Goal: Task Accomplishment & Management: Use online tool/utility

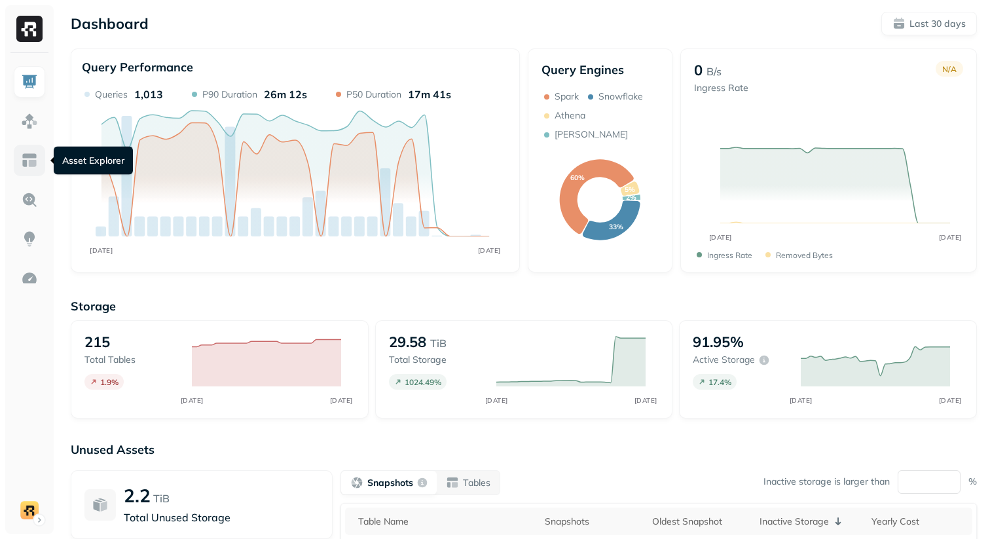
click at [20, 162] on link at bounding box center [29, 160] width 31 height 31
click at [34, 162] on img at bounding box center [29, 160] width 17 height 17
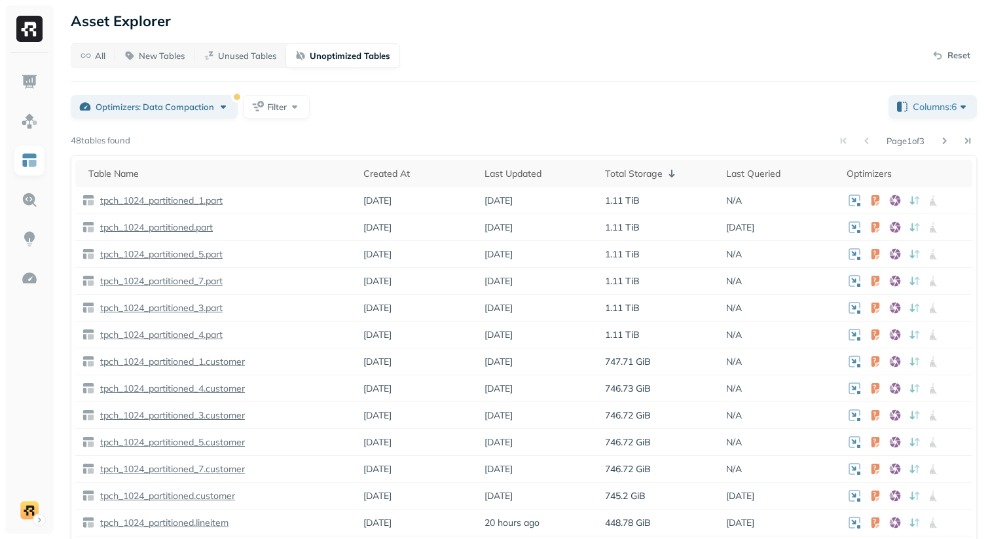
click at [409, 119] on div "All New Tables Unused Tables Unoptimized Tables Reset Optimizers: Data Compacti…" at bounding box center [524, 331] width 906 height 577
click at [499, 122] on div "All New Tables Unused Tables Unoptimized Tables Reset Optimizers: Data Compacti…" at bounding box center [524, 331] width 906 height 577
click at [286, 111] on button "Filter" at bounding box center [276, 107] width 67 height 24
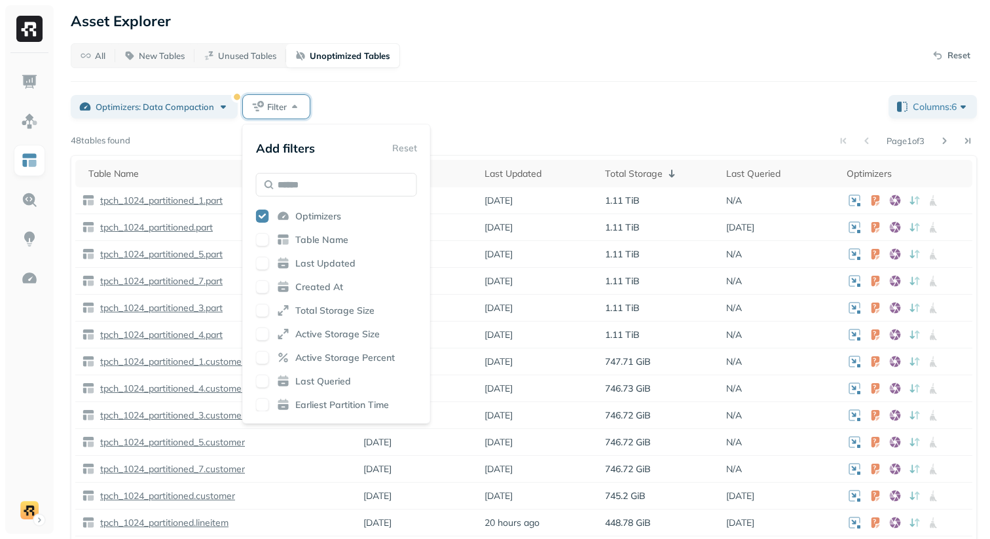
click at [367, 115] on div "Optimizers: Data Compaction Filter" at bounding box center [474, 107] width 807 height 24
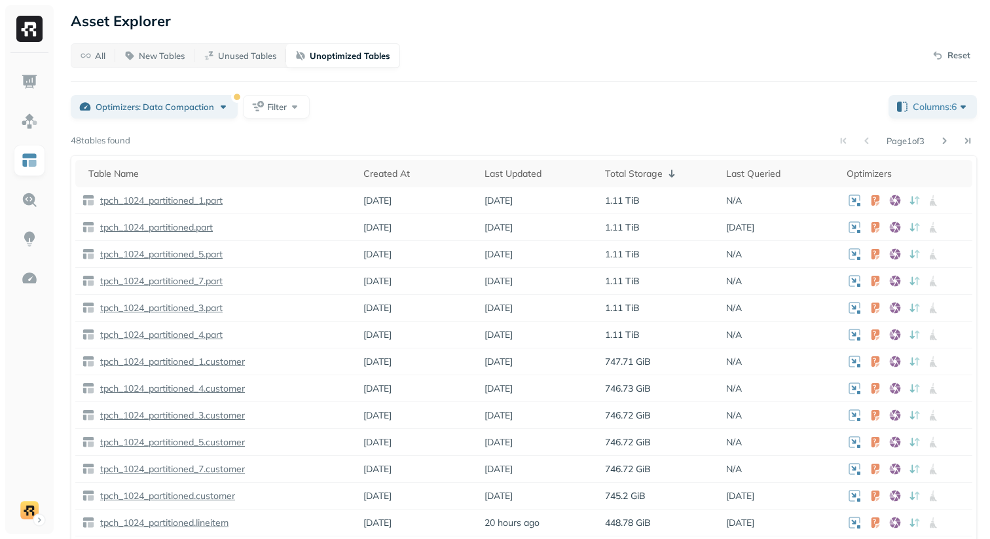
click at [797, 113] on div "Optimizers: Data Compaction Filter" at bounding box center [474, 107] width 807 height 24
click at [479, 60] on div "All New Tables Unused Tables Unoptimized Tables Reset" at bounding box center [524, 55] width 906 height 25
click at [931, 111] on span "Columns: 6" at bounding box center [941, 106] width 57 height 13
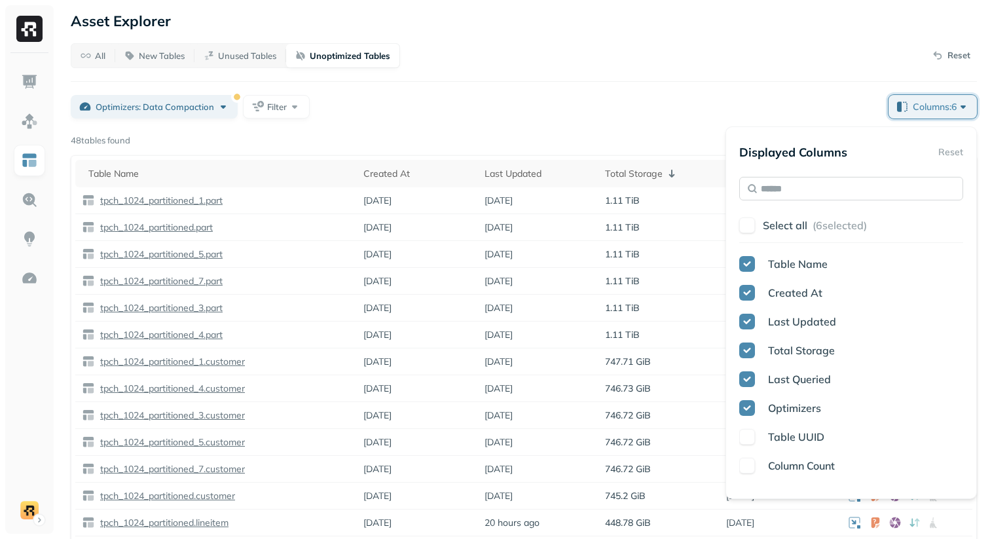
click at [840, 189] on input "text" at bounding box center [851, 189] width 224 height 24
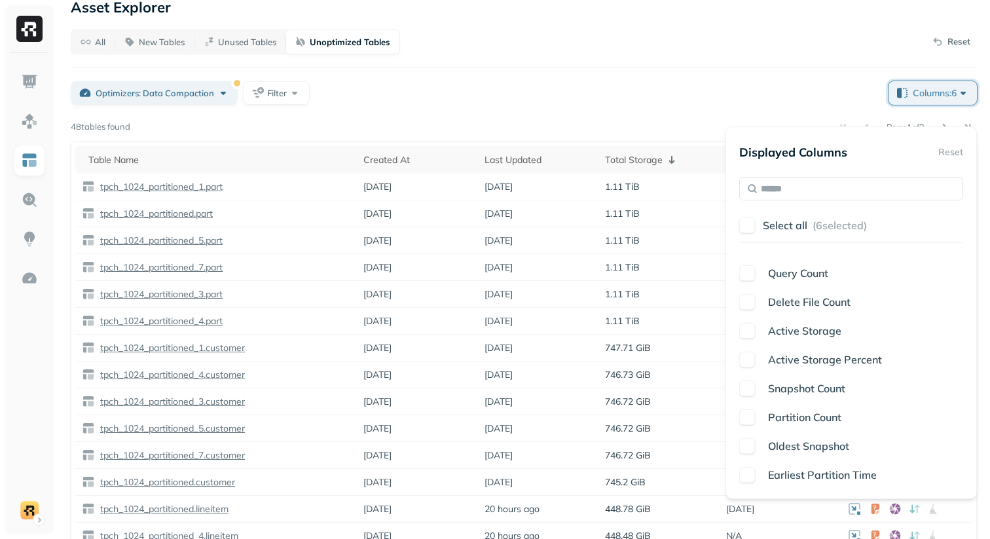
scroll to position [29, 0]
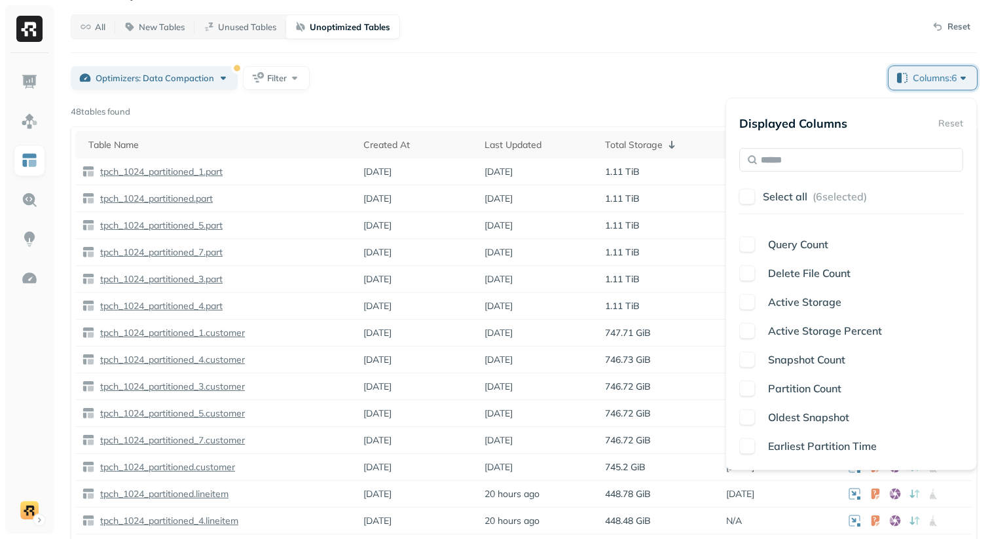
click at [754, 417] on button "button" at bounding box center [747, 417] width 16 height 16
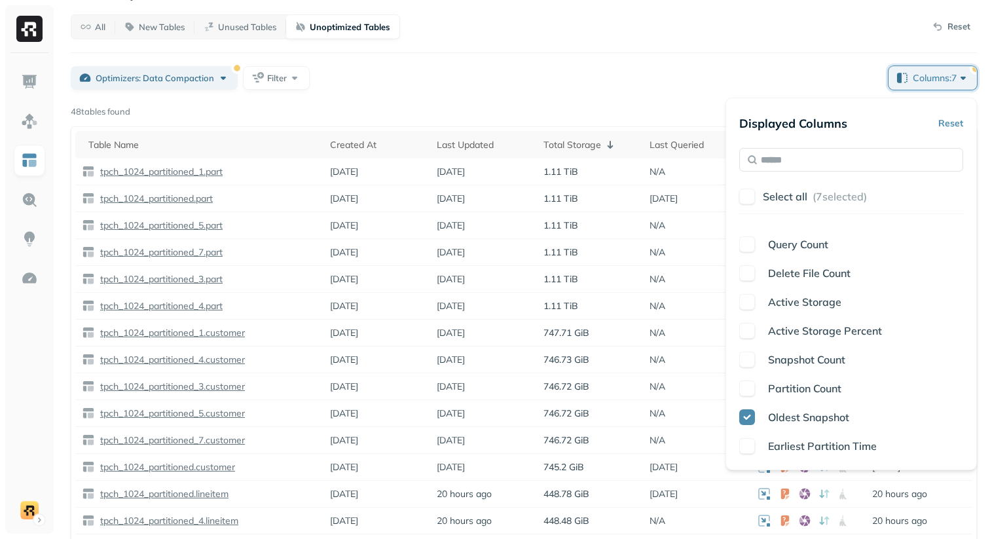
click at [748, 446] on button "button" at bounding box center [747, 446] width 16 height 16
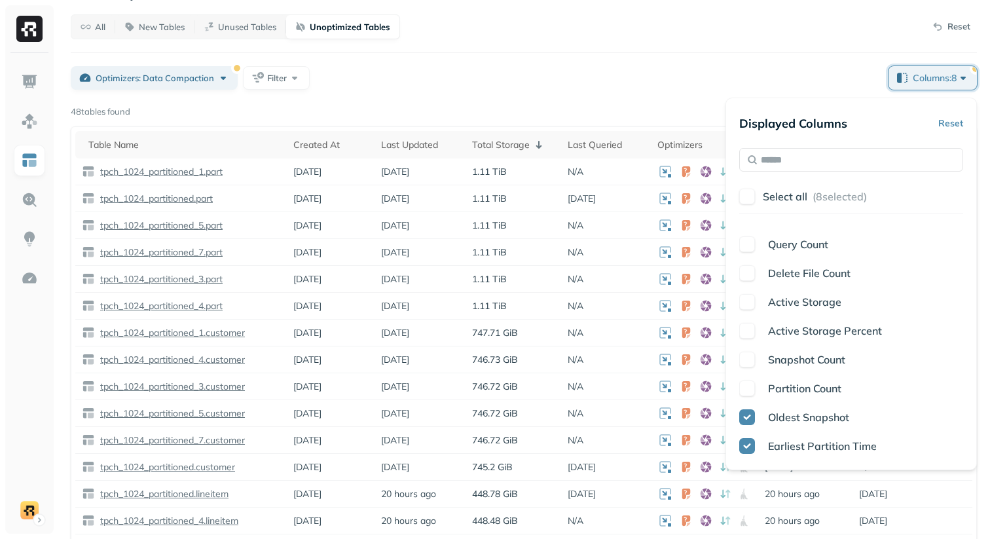
click at [731, 87] on div "Optimizers: Data Compaction Filter" at bounding box center [474, 78] width 807 height 24
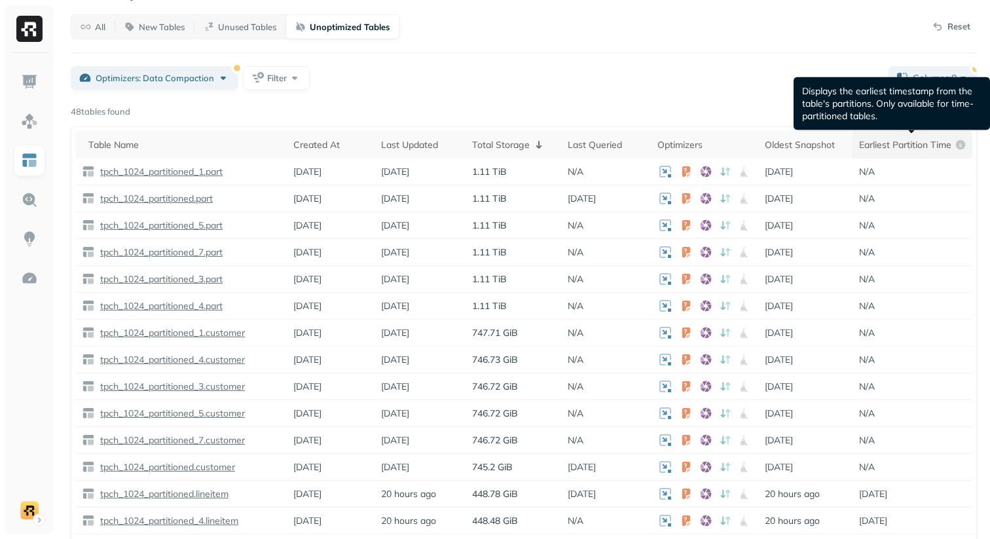
click at [892, 141] on p "Earliest Partition Time" at bounding box center [905, 145] width 92 height 12
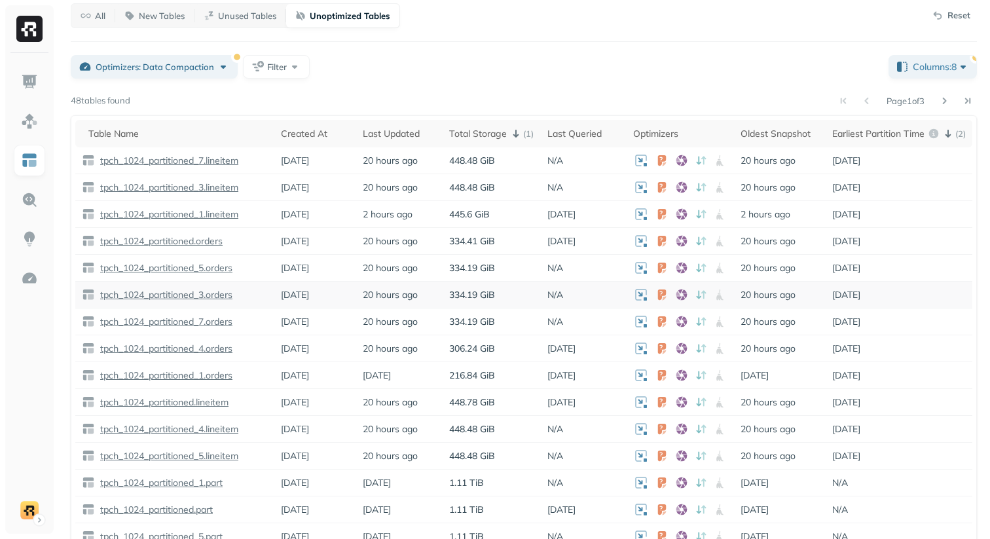
scroll to position [0, 0]
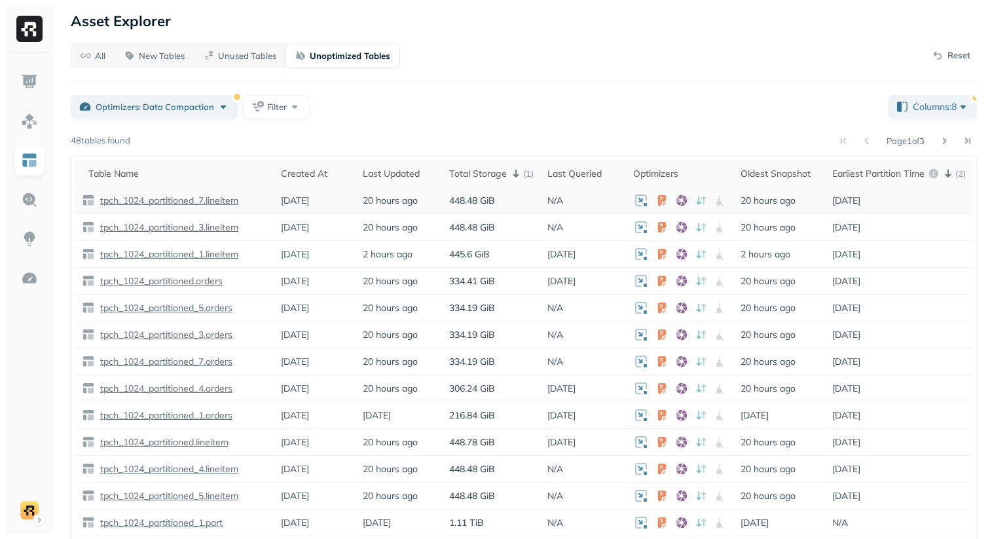
click at [138, 201] on p "tpch_1024_partitioned_7.lineitem" at bounding box center [168, 200] width 141 height 12
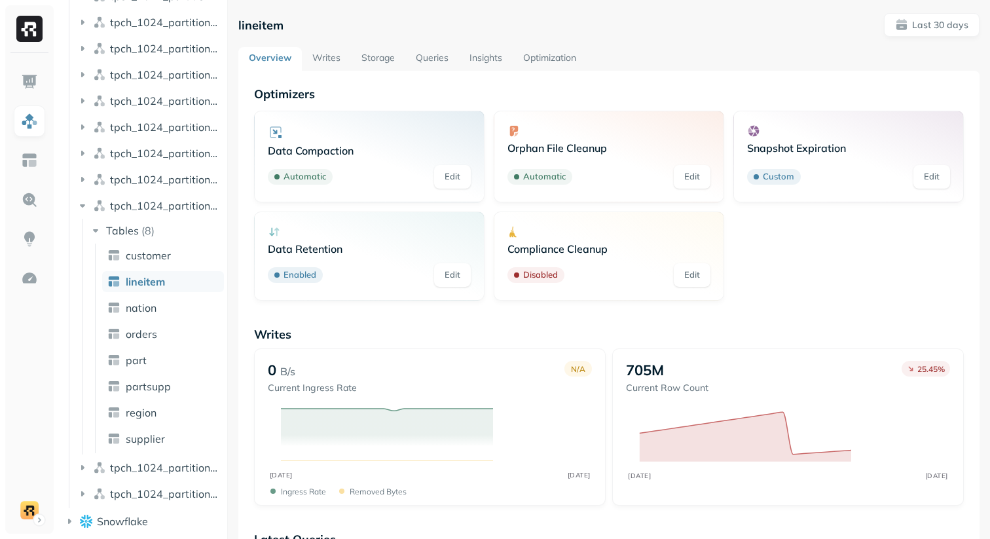
scroll to position [433, 0]
click at [448, 273] on link "Edit" at bounding box center [452, 275] width 37 height 24
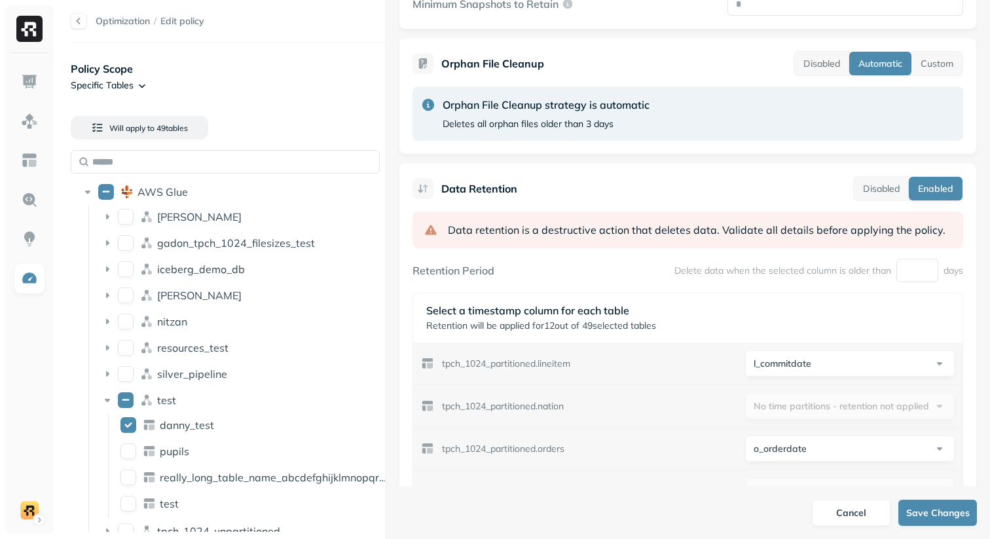
scroll to position [645, 0]
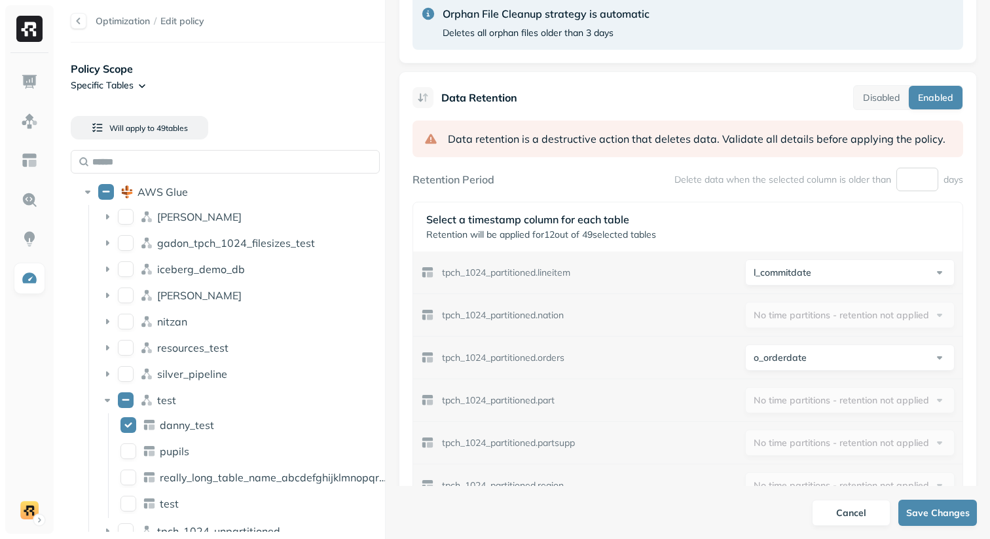
click at [917, 181] on input "*****" at bounding box center [917, 180] width 42 height 24
click at [809, 183] on p "Delete data when the selected column is older than" at bounding box center [782, 179] width 217 height 12
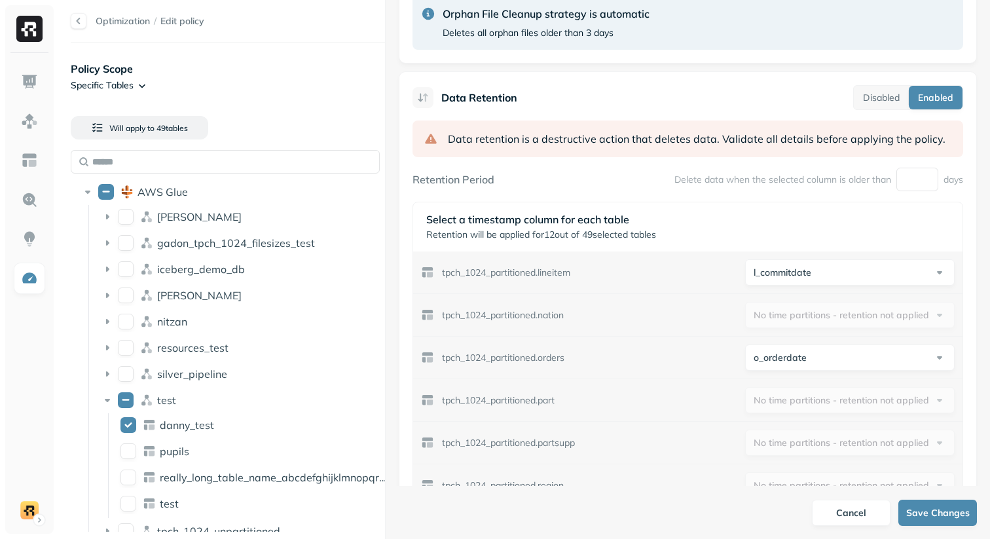
scroll to position [693, 0]
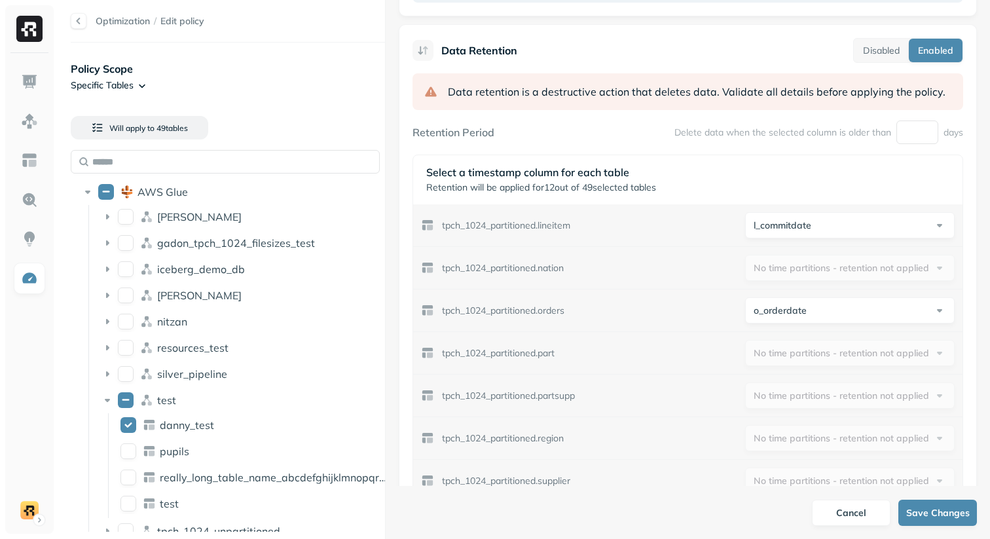
click at [796, 228] on html "Optimization / Edit policy Policy Scope Specific Tables Will apply to 49 table …" at bounding box center [495, 269] width 990 height 539
click at [816, 180] on html "Optimization / Edit policy Policy Scope Specific Tables Will apply to 49 table …" at bounding box center [495, 269] width 990 height 539
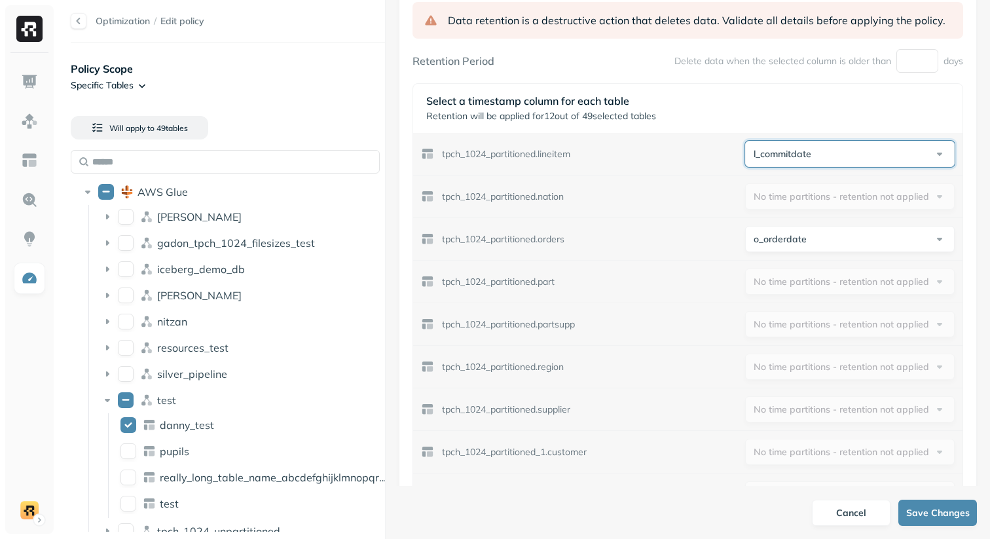
scroll to position [763, 0]
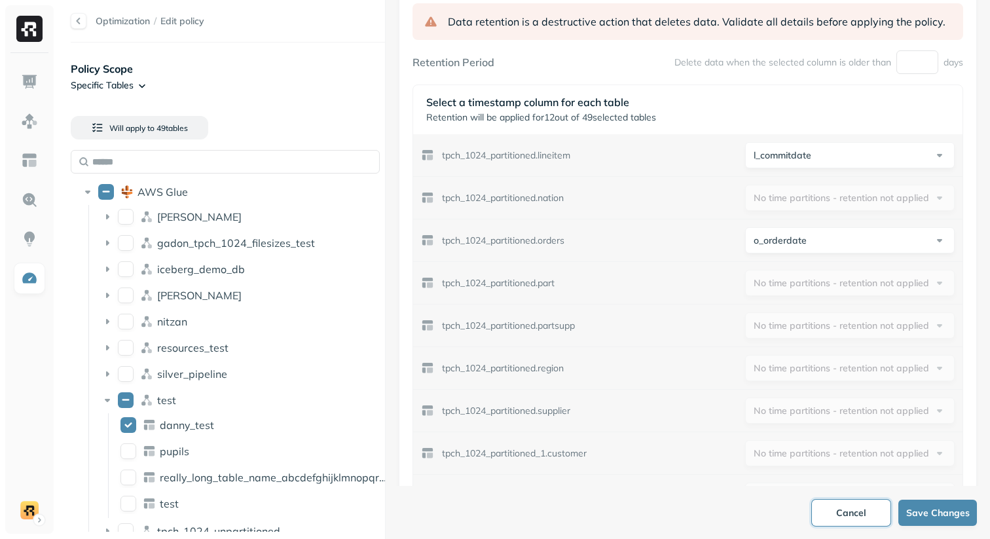
click at [839, 514] on button "Cancel" at bounding box center [851, 513] width 79 height 26
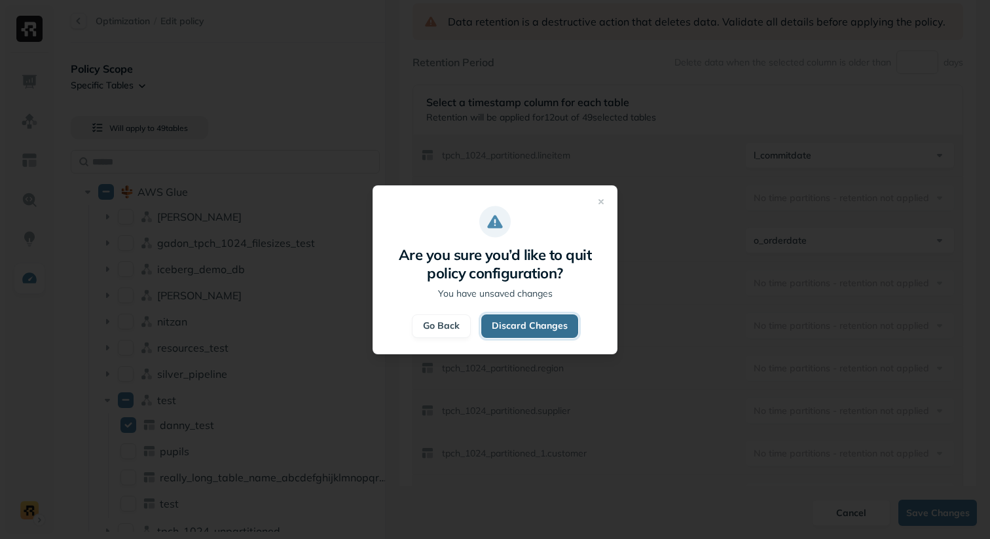
click at [554, 334] on button "Discard Changes" at bounding box center [529, 326] width 97 height 24
type input "*****"
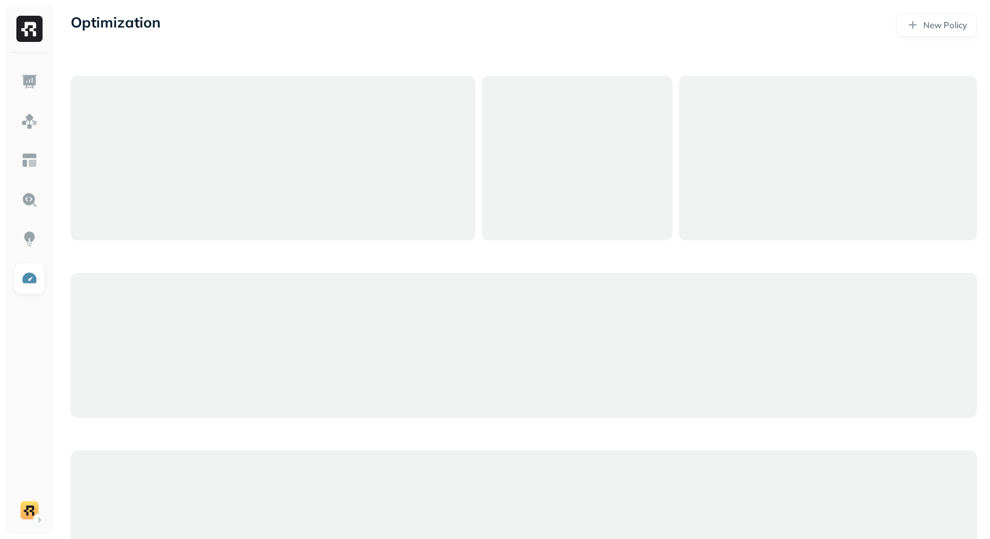
click at [679, 52] on div "Optimization New Policy" at bounding box center [524, 314] width 932 height 628
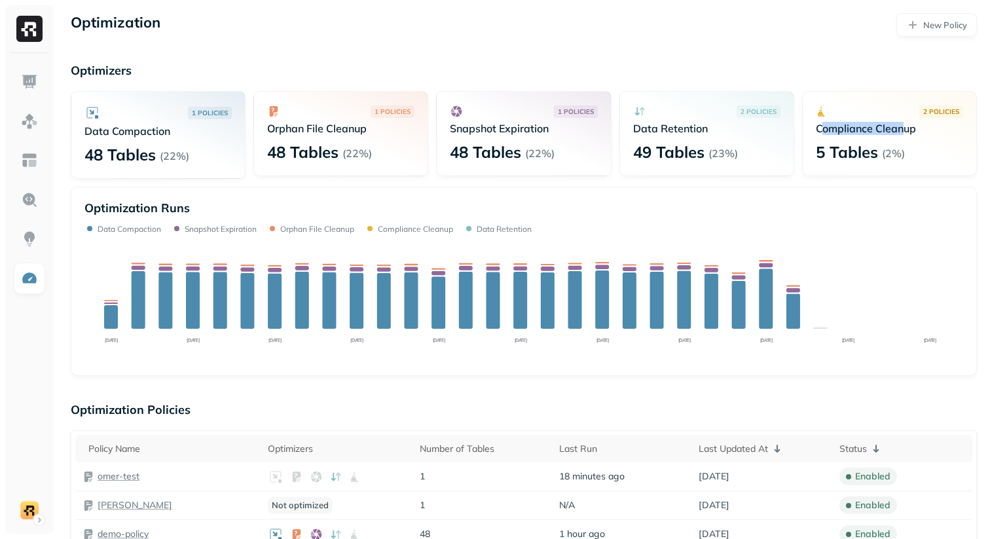
drag, startPoint x: 819, startPoint y: 129, endPoint x: 905, endPoint y: 132, distance: 86.5
click at [905, 132] on p "Compliance Cleanup" at bounding box center [889, 128] width 147 height 13
click at [962, 29] on p "New Policy" at bounding box center [945, 25] width 44 height 12
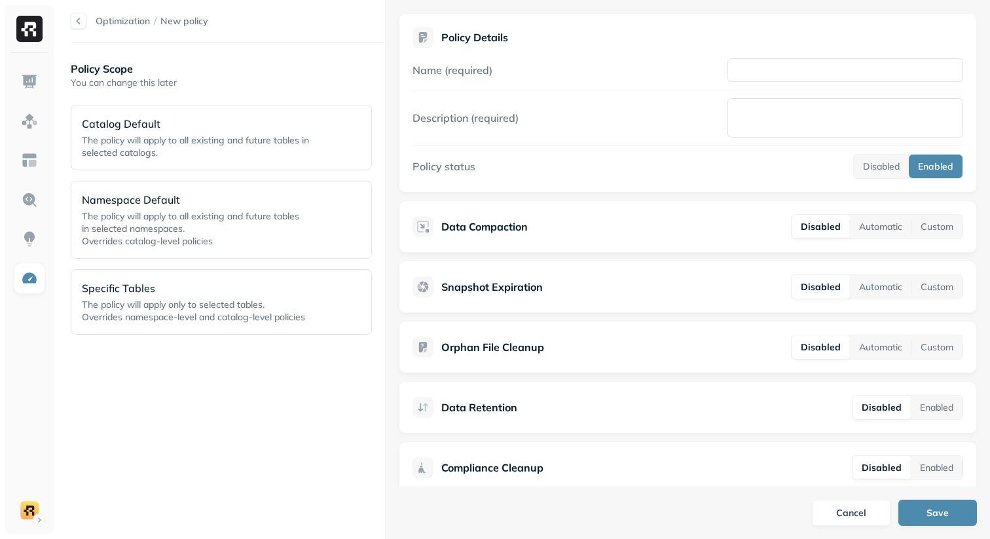
scroll to position [21, 0]
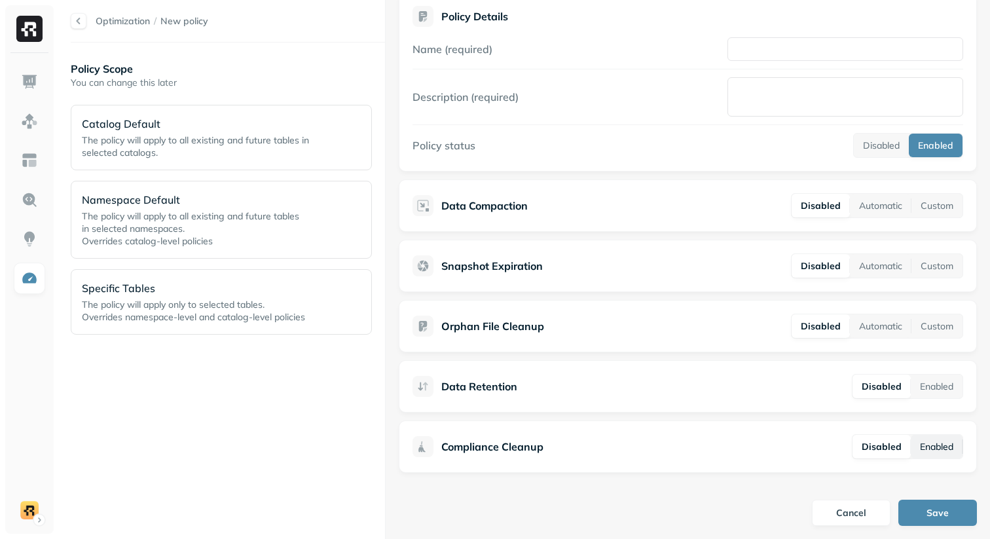
click at [944, 446] on button "Enabled" at bounding box center [937, 447] width 52 height 24
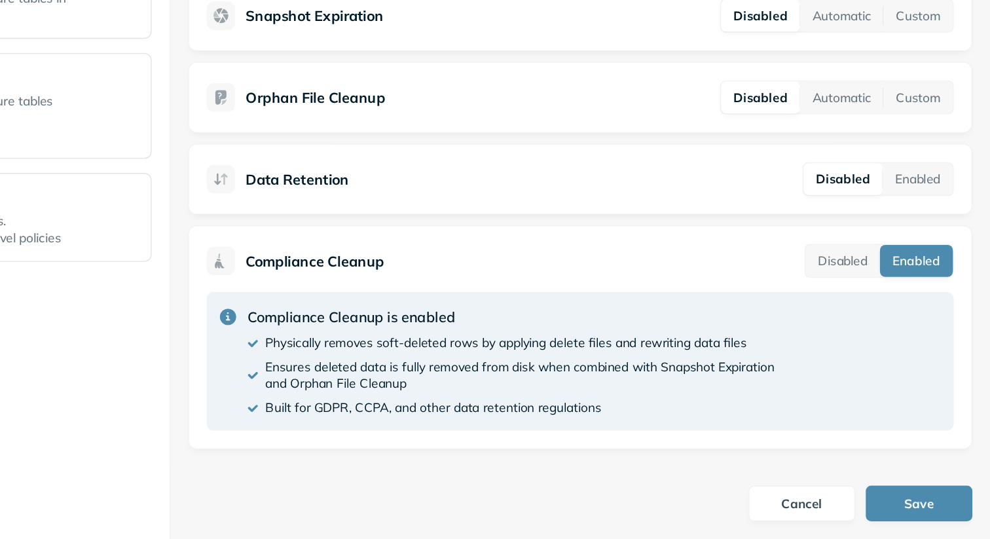
scroll to position [0, 0]
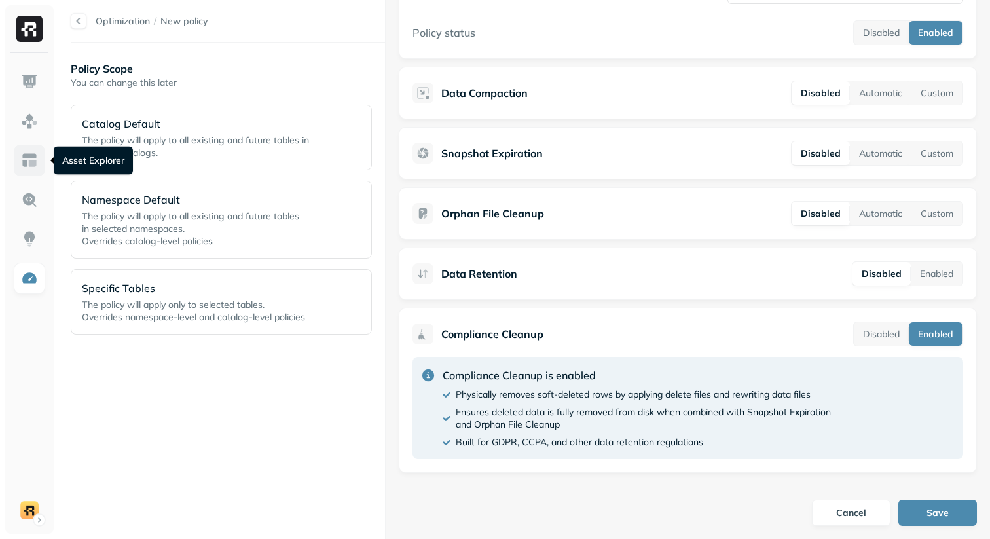
click at [22, 164] on img at bounding box center [29, 160] width 17 height 17
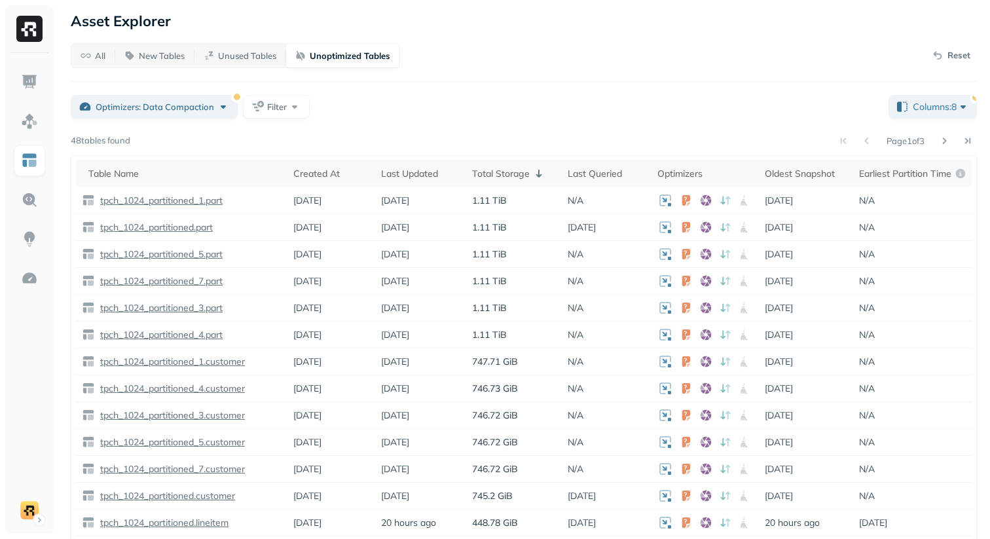
click at [927, 118] on div "All New Tables Unused Tables Unoptimized Tables Reset Optimizers: Data Compacti…" at bounding box center [524, 331] width 906 height 577
click at [927, 113] on button "Columns: 8" at bounding box center [932, 107] width 88 height 24
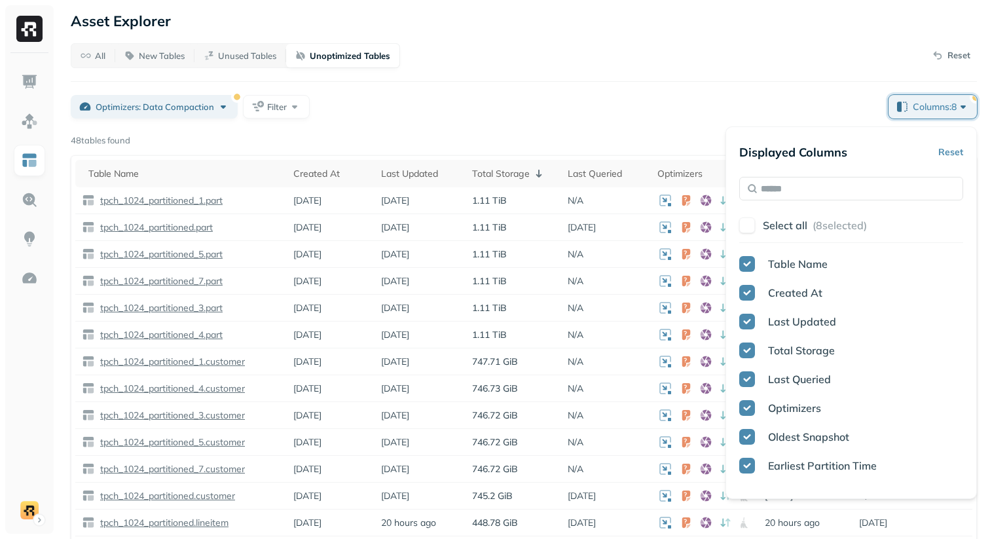
click at [839, 174] on div "Displayed Columns Reset Select all ( 8 selected) Table Name Created At Last Upd…" at bounding box center [851, 312] width 224 height 345
click at [833, 181] on input "text" at bounding box center [851, 189] width 224 height 24
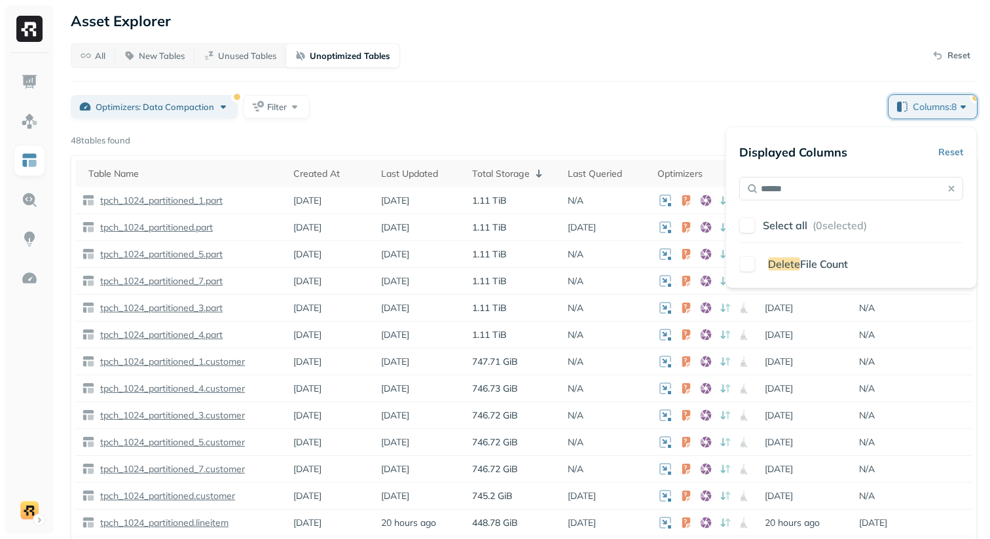
type input "******"
click at [783, 269] on span "Delete" at bounding box center [784, 263] width 32 height 13
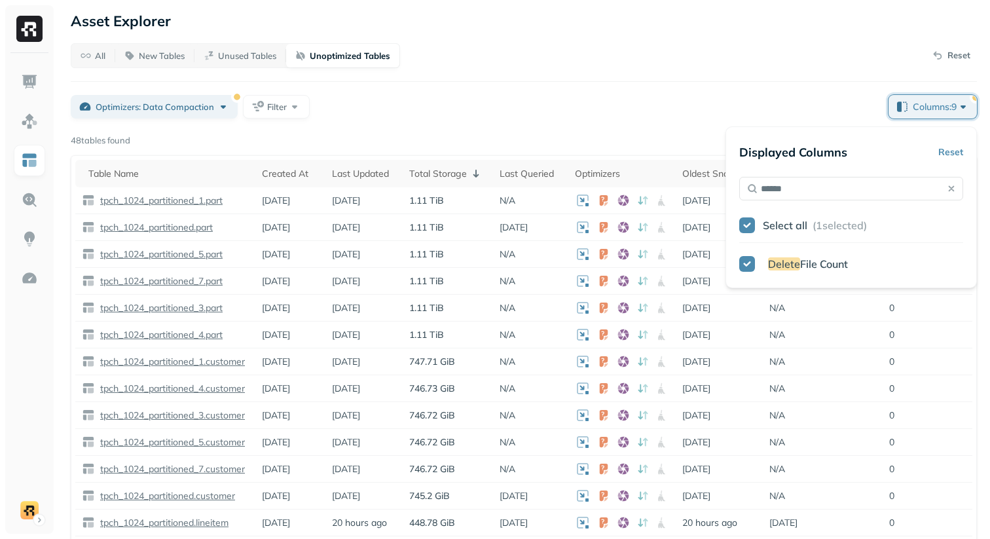
click at [683, 142] on div "Page 1 of 3" at bounding box center [553, 141] width 846 height 18
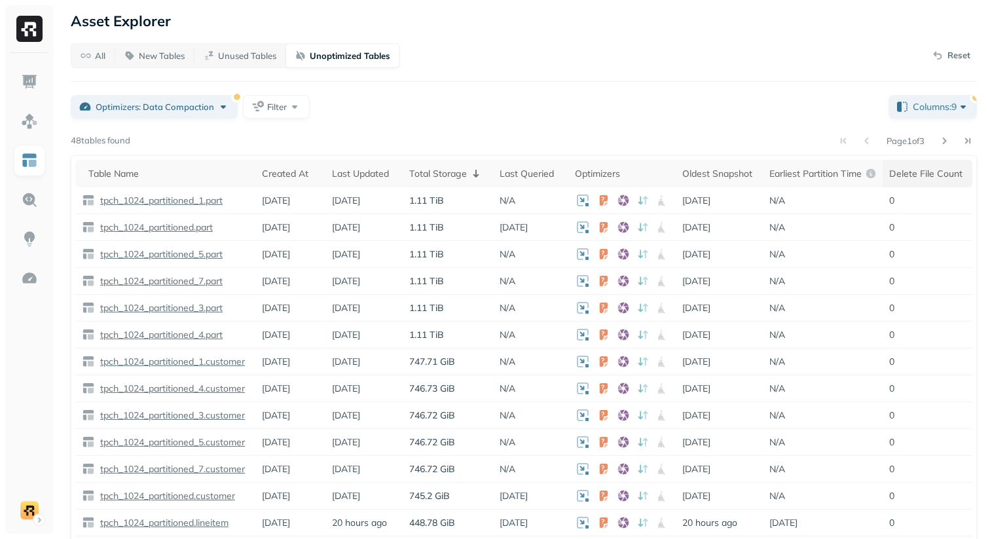
click at [939, 175] on div "Delete File Count" at bounding box center [927, 174] width 77 height 12
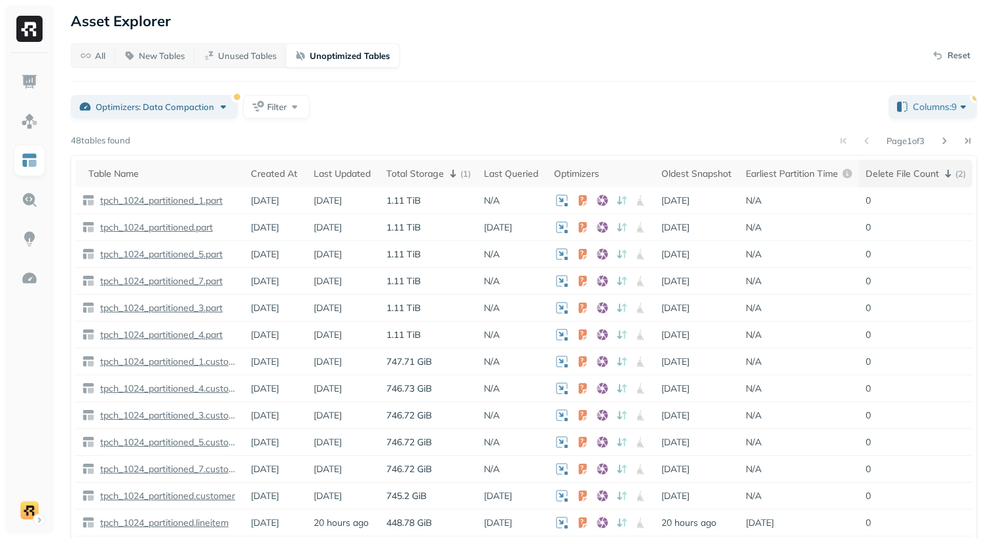
click at [917, 170] on div "Delete File Count ( 2 )" at bounding box center [915, 174] width 100 height 16
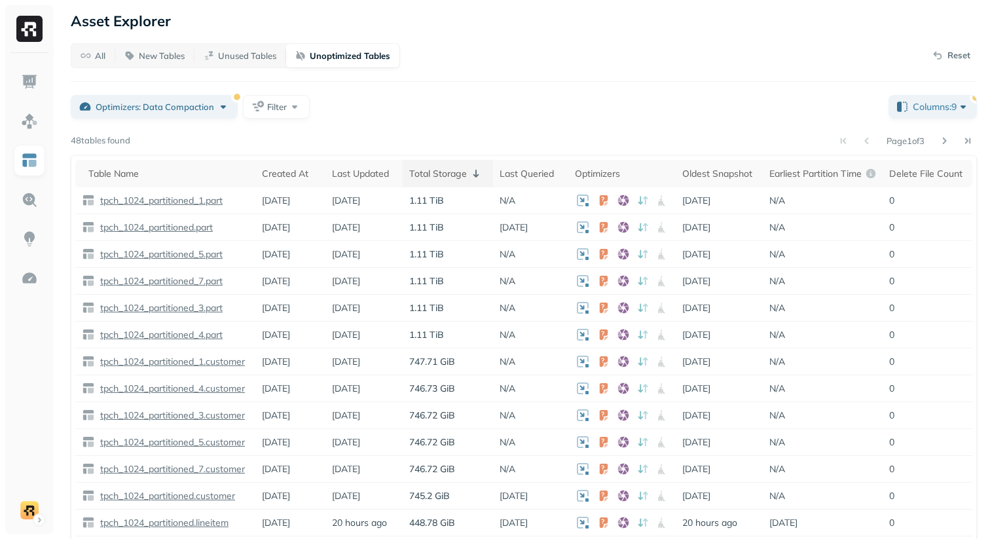
click at [429, 166] on div "Total Storage" at bounding box center [447, 174] width 77 height 16
click at [438, 170] on div "Total Storage" at bounding box center [447, 174] width 77 height 16
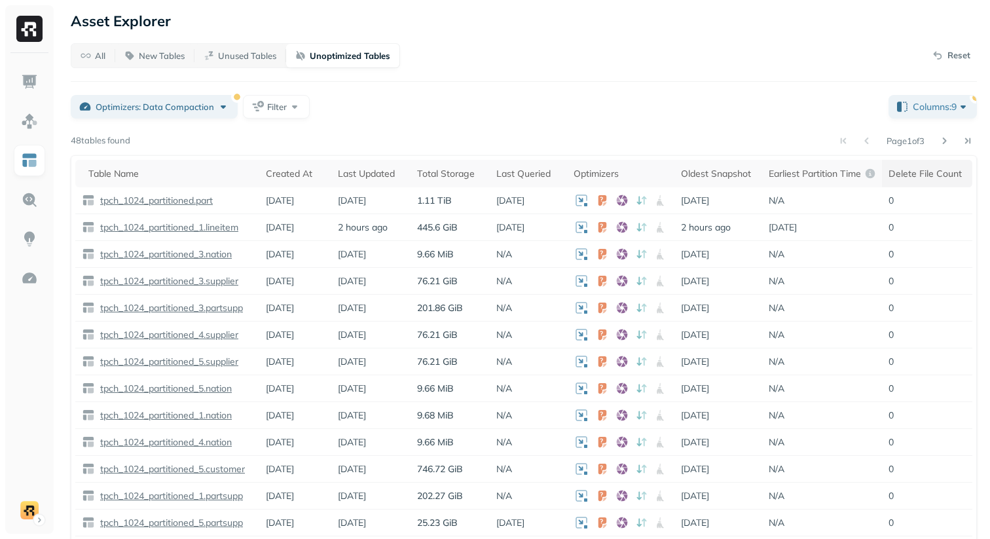
click at [934, 172] on div "Delete File Count" at bounding box center [926, 174] width 77 height 12
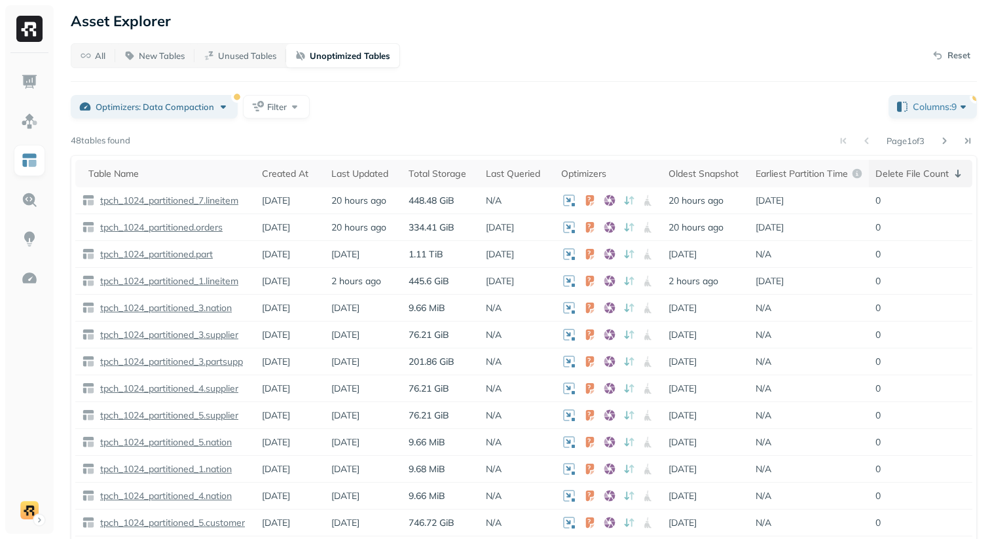
click at [916, 181] on div "Delete File Count" at bounding box center [920, 174] width 90 height 16
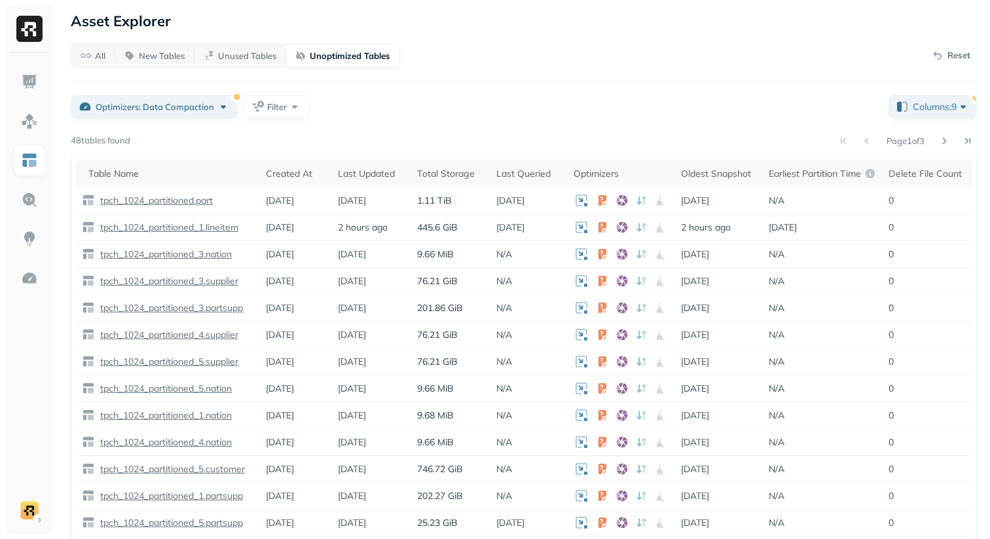
click at [695, 118] on div "Optimizers: Data Compaction Filter" at bounding box center [474, 107] width 807 height 24
click at [625, 91] on div "All New Tables Unused Tables Unoptimized Tables Reset Optimizers: Data Compacti…" at bounding box center [524, 331] width 906 height 577
click at [36, 202] on img at bounding box center [29, 199] width 17 height 17
click at [26, 202] on img at bounding box center [29, 199] width 17 height 17
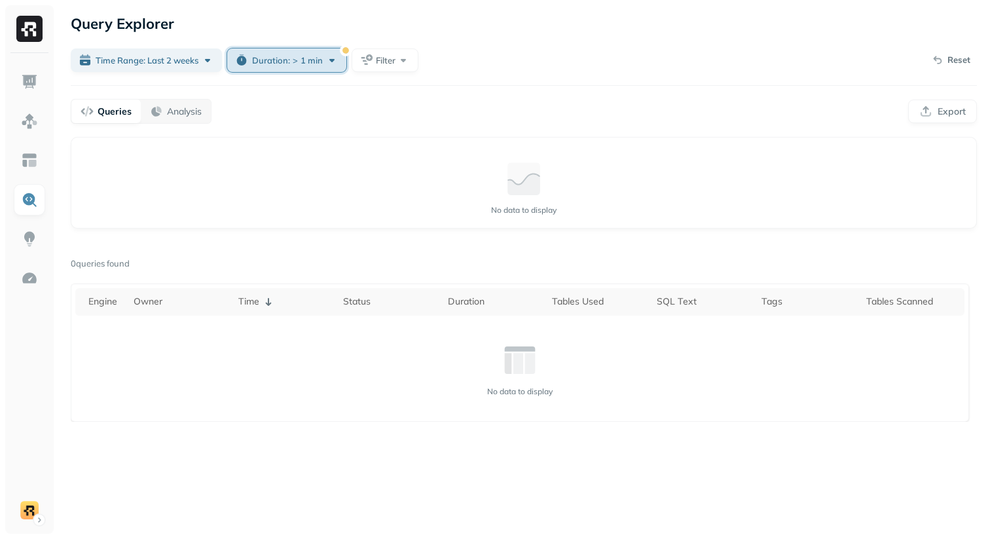
click at [331, 60] on div "Duration : > 1 min" at bounding box center [295, 60] width 86 height 13
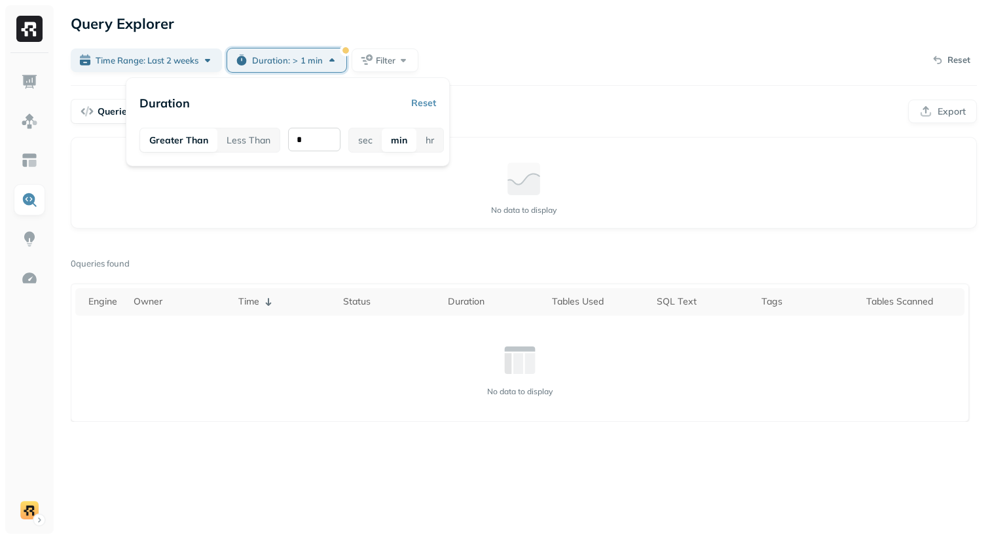
click at [328, 141] on input "*" at bounding box center [314, 140] width 52 height 24
click at [433, 95] on button "Reset" at bounding box center [423, 103] width 25 height 24
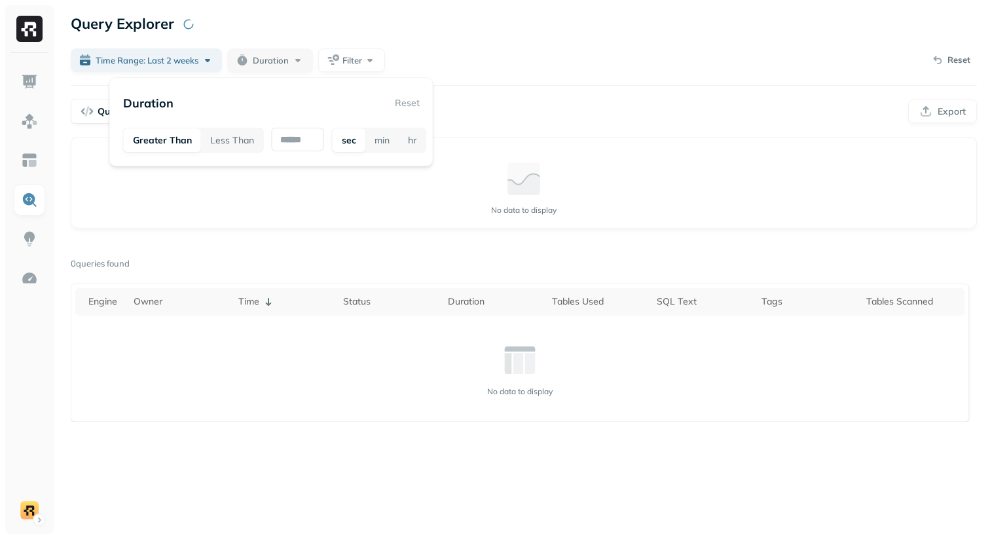
click at [483, 85] on div at bounding box center [524, 85] width 906 height 1
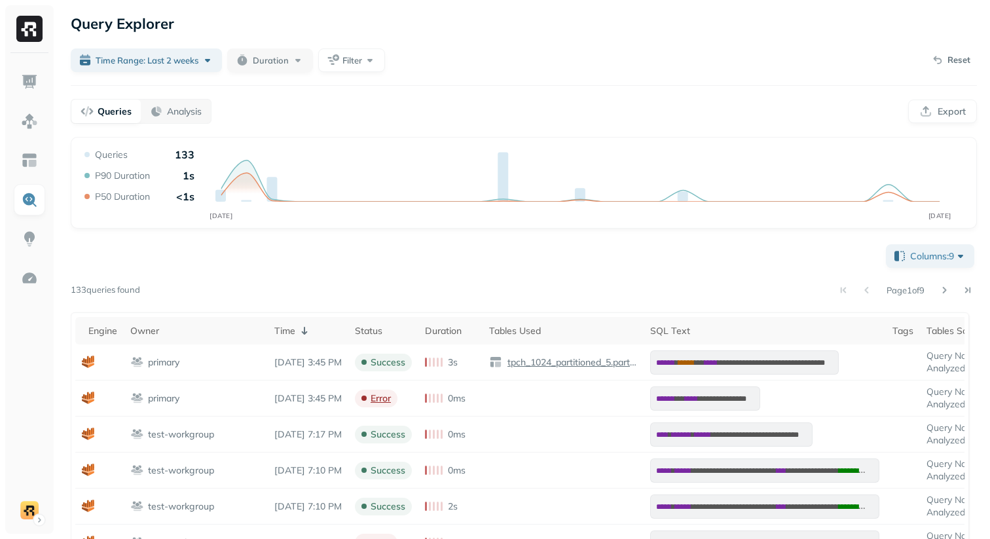
click at [347, 72] on div "**********" at bounding box center [524, 468] width 932 height 936
click at [511, 75] on div "**********" at bounding box center [524, 468] width 932 height 936
